Goal: Contribute content: Add original content to the website for others to see

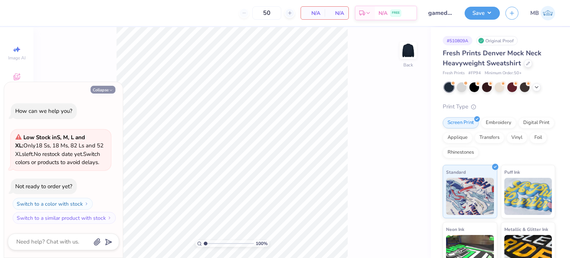
click at [110, 93] on button "Collapse" at bounding box center [103, 90] width 25 height 8
type textarea "x"
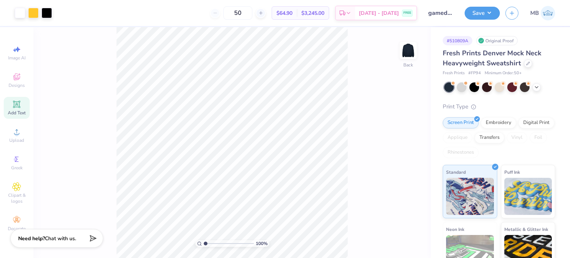
click at [17, 110] on div "Add Text" at bounding box center [17, 108] width 26 height 22
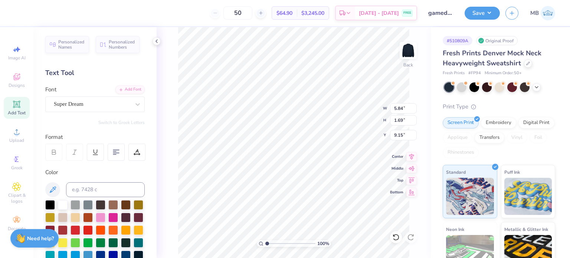
scroll to position [6, 1]
type textarea "®"
click at [67, 105] on div "Super Dream" at bounding box center [92, 104] width 78 height 12
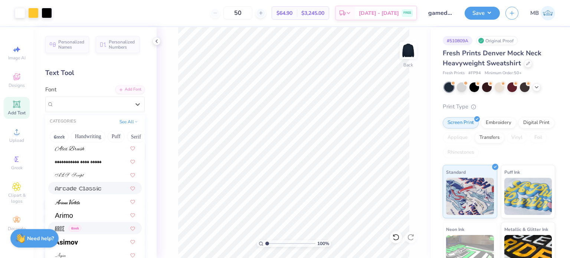
scroll to position [223, 0]
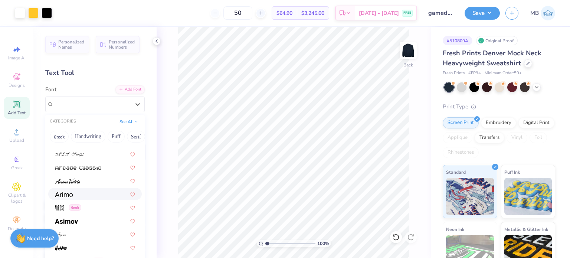
click at [74, 197] on div at bounding box center [95, 194] width 80 height 8
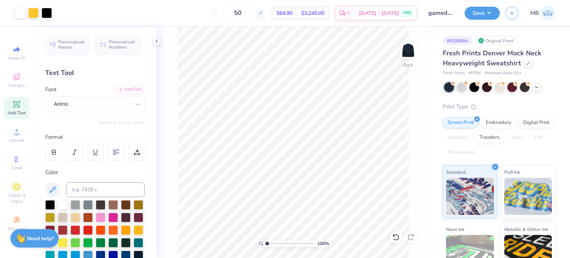
drag, startPoint x: 267, startPoint y: 244, endPoint x: 275, endPoint y: 237, distance: 11.1
type input "2.71"
click at [275, 240] on input "range" at bounding box center [290, 243] width 50 height 7
type input "0.38"
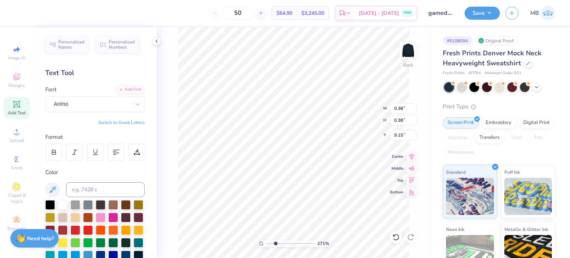
type input "6.97"
type input "0.16"
drag, startPoint x: 276, startPoint y: 245, endPoint x: 287, endPoint y: 245, distance: 10.8
type input "5.03"
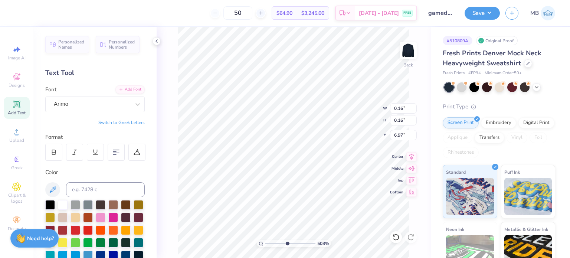
click at [287, 245] on input "range" at bounding box center [290, 243] width 50 height 7
type input "0.13"
type input "5.96"
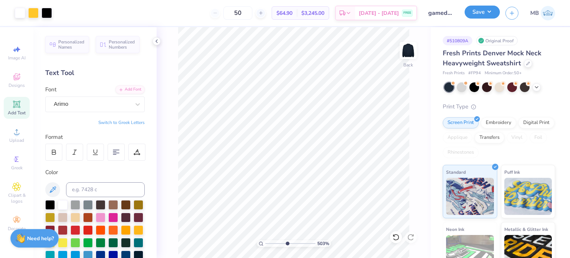
click at [483, 16] on button "Save" at bounding box center [482, 12] width 35 height 13
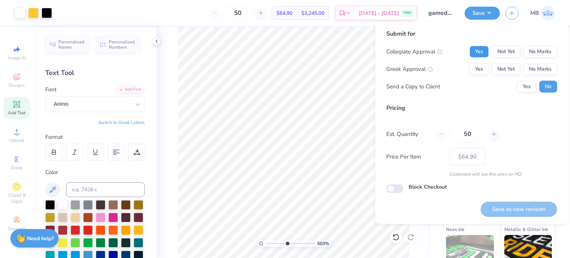
click at [481, 53] on button "Yes" at bounding box center [479, 52] width 19 height 12
click at [481, 67] on button "Yes" at bounding box center [479, 69] width 19 height 12
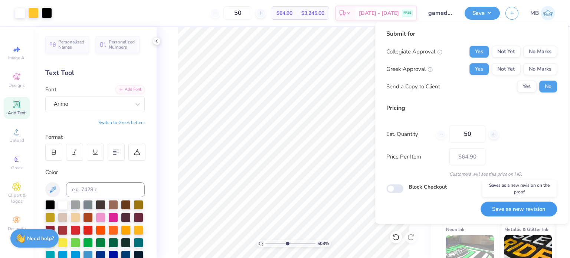
click at [517, 214] on button "Save as new revision" at bounding box center [519, 209] width 76 height 15
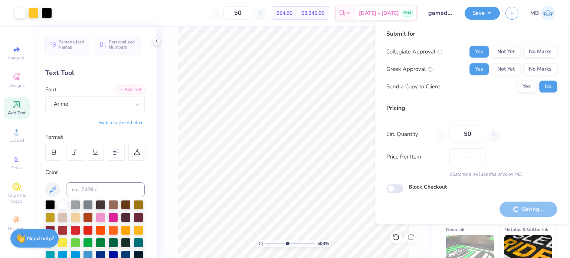
type input "$78.68"
